Goal: Task Accomplishment & Management: Manage account settings

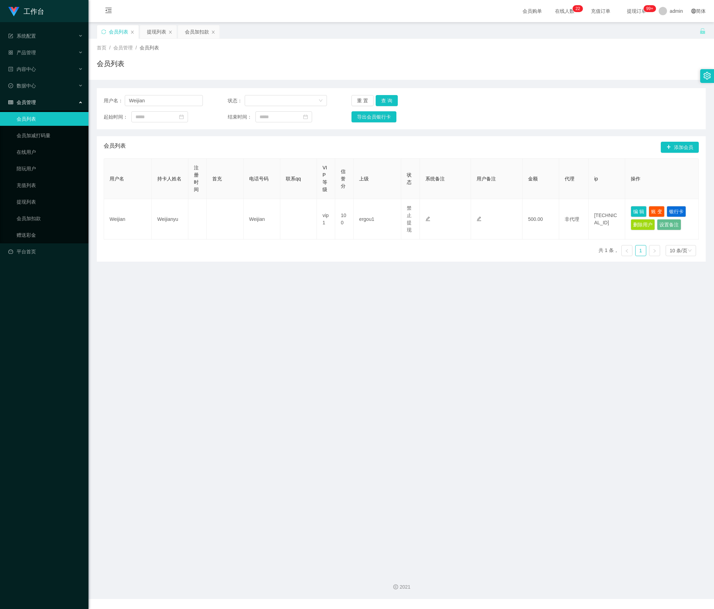
click at [22, 109] on section "工作台 系统配置 产品管理 内容中心 数据中心 会员管理 会员列表 会员加减打码量 在线用户 陪玩用户 充值列表 提现列表 会员加扣款 赠送彩金 平台首页 保…" at bounding box center [357, 299] width 714 height 599
type input "Mandyng1166"
click at [386, 96] on button "查 询" at bounding box center [386, 100] width 22 height 11
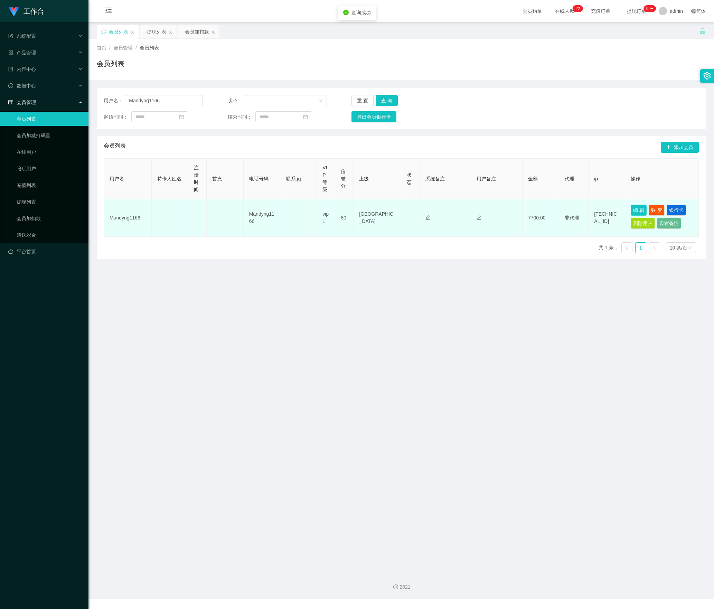
drag, startPoint x: 634, startPoint y: 211, endPoint x: 488, endPoint y: 221, distance: 146.8
click at [634, 211] on button "编 辑" at bounding box center [638, 209] width 16 height 11
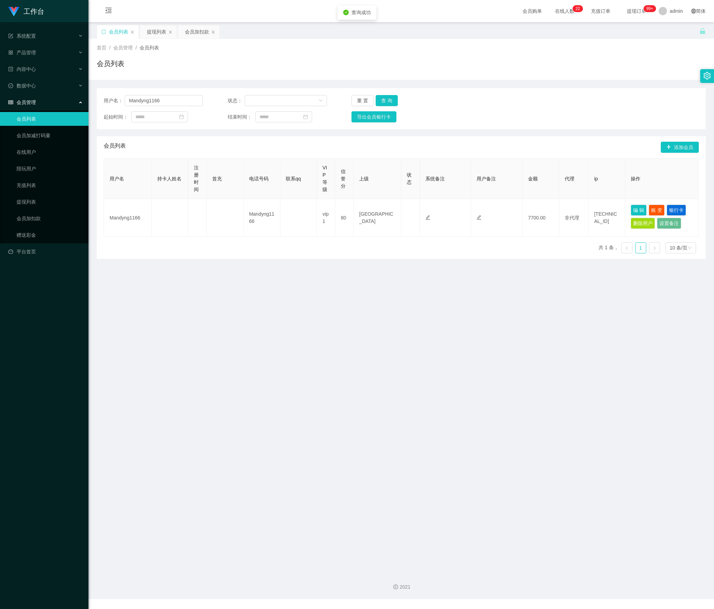
type input "Mandyng1166"
type input "80"
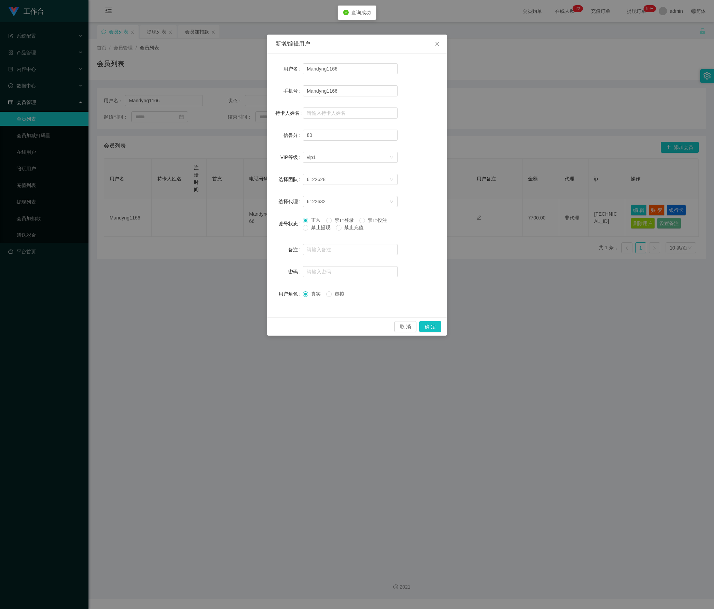
click at [375, 220] on span "禁止投注" at bounding box center [377, 220] width 25 height 6
click at [426, 325] on button "确 定" at bounding box center [430, 326] width 22 height 11
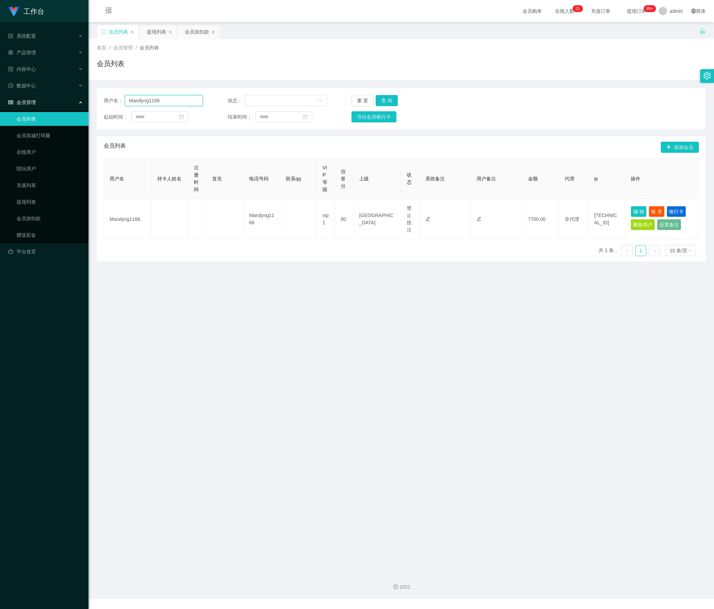
drag, startPoint x: 157, startPoint y: 100, endPoint x: 27, endPoint y: 100, distance: 129.9
click at [27, 100] on section "工作台 系统配置 产品管理 内容中心 数据中心 会员管理 会员列表 会员加减打码量 在线用户 陪玩用户 充值列表 提现列表 会员加扣款 赠送彩金 平台首页 保…" at bounding box center [357, 299] width 714 height 599
drag, startPoint x: 379, startPoint y: 99, endPoint x: 428, endPoint y: 117, distance: 52.2
click at [379, 99] on button "查 询" at bounding box center [386, 100] width 22 height 11
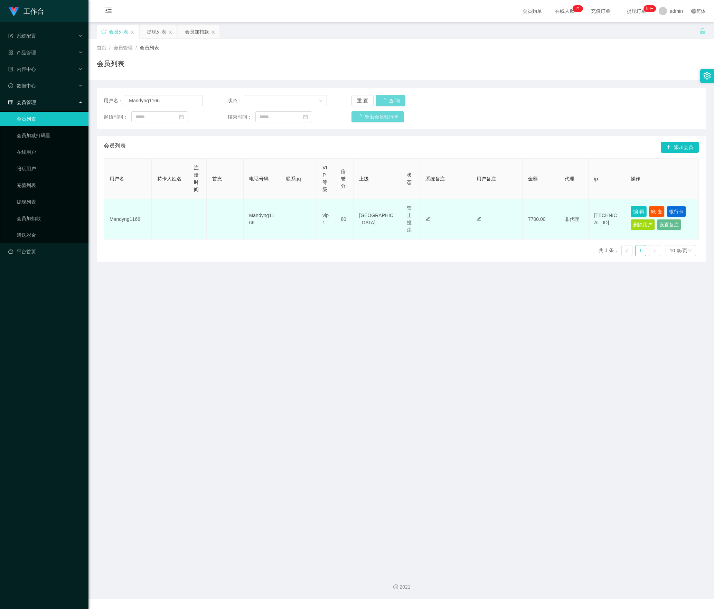
click at [630, 211] on button "编 辑" at bounding box center [638, 211] width 16 height 11
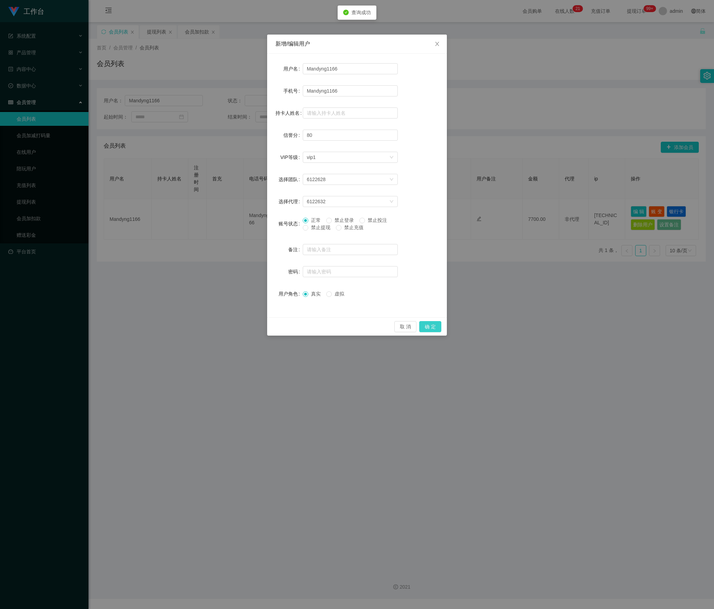
click at [421, 323] on button "确 定" at bounding box center [430, 326] width 22 height 11
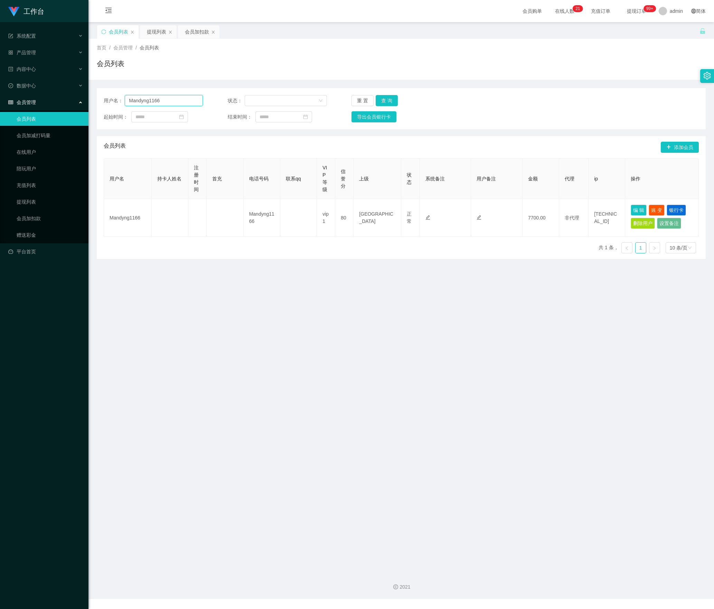
drag, startPoint x: 97, startPoint y: 97, endPoint x: 160, endPoint y: 128, distance: 70.8
click at [3, 97] on section "工作台 系统配置 产品管理 内容中心 数据中心 会员管理 会员列表 会员加减打码量 在线用户 陪玩用户 充值列表 提现列表 会员加扣款 赠送彩金 平台首页 保…" at bounding box center [357, 299] width 714 height 599
paste input "xxxx"
type input "xxxx"
click at [390, 98] on button "查 询" at bounding box center [386, 100] width 22 height 11
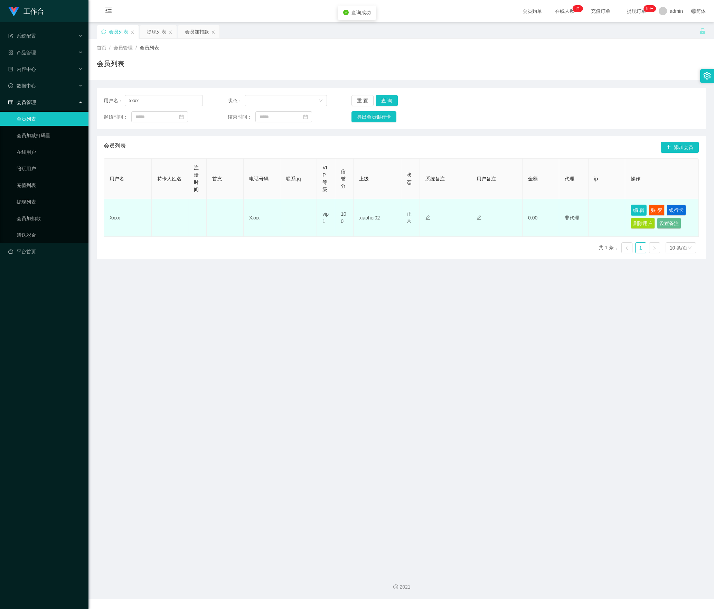
click at [633, 210] on button "编 辑" at bounding box center [638, 209] width 16 height 11
type input "Xxxx"
type input "100"
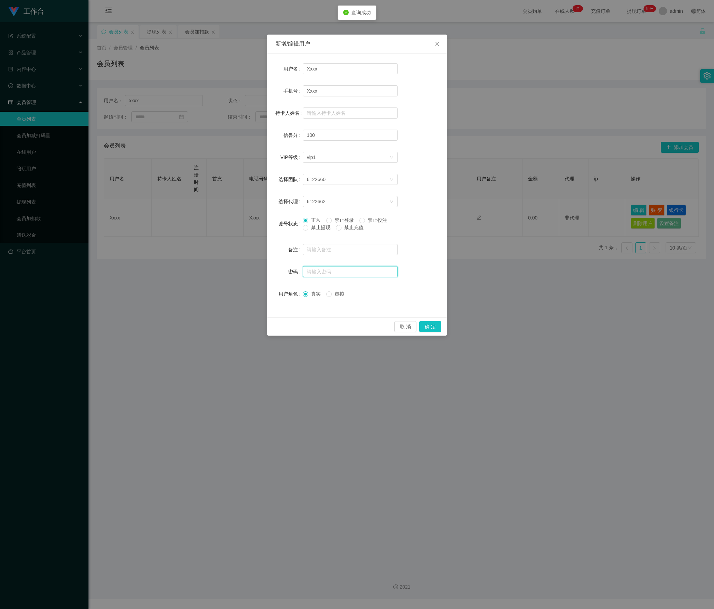
click at [338, 272] on input "text" at bounding box center [350, 271] width 95 height 11
type input "aaa123"
click at [435, 327] on button "确 定" at bounding box center [430, 326] width 22 height 11
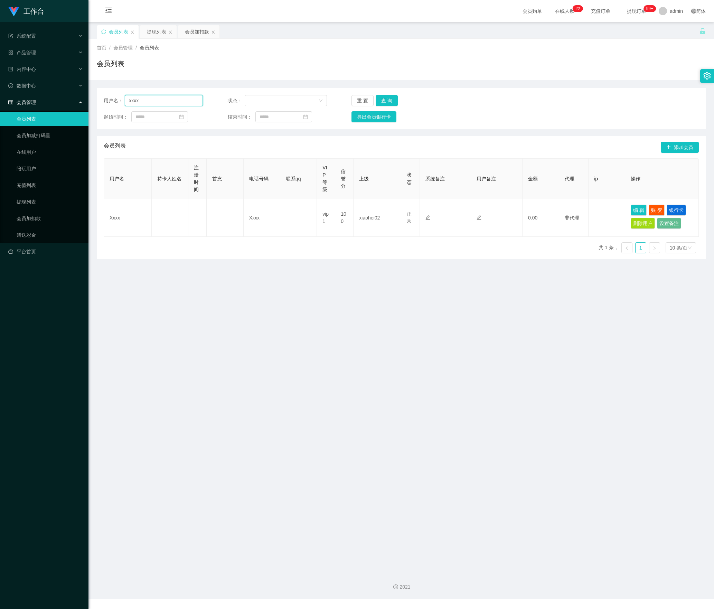
click at [3, 105] on section "工作台 系统配置 产品管理 内容中心 数据中心 会员管理 会员列表 会员加减打码量 在线用户 陪玩用户 充值列表 提现列表 会员加扣款 赠送彩金 平台首页 保…" at bounding box center [357, 299] width 714 height 599
paste input "HWH5287"
type input "HWH5287"
click at [388, 98] on button "查 询" at bounding box center [386, 100] width 22 height 11
click at [638, 211] on button "编 辑" at bounding box center [638, 209] width 16 height 11
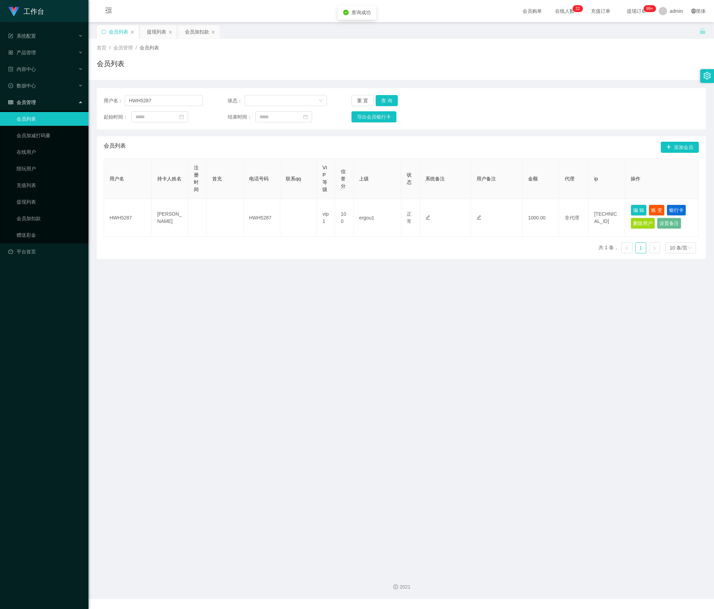
type input "HWH5287"
type input "[PERSON_NAME]"
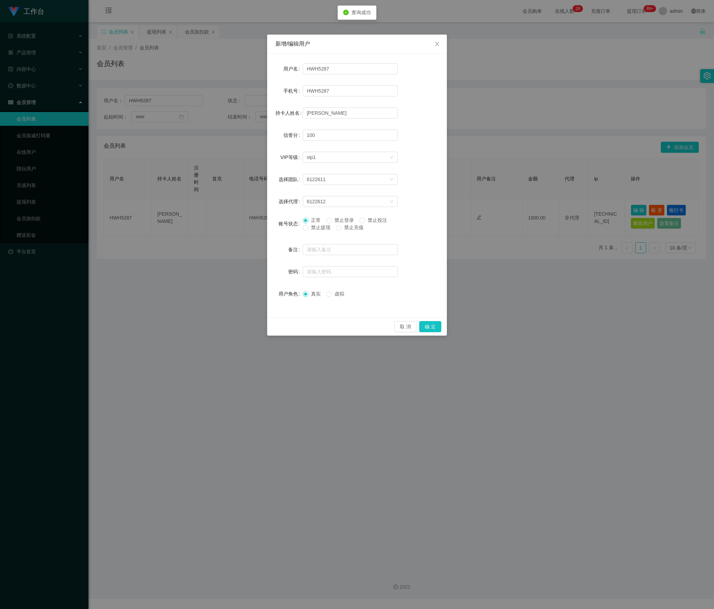
click at [321, 227] on span "禁止提现" at bounding box center [320, 228] width 25 height 6
click at [427, 329] on button "确 定" at bounding box center [430, 326] width 22 height 11
